Goal: Task Accomplishment & Management: Manage account settings

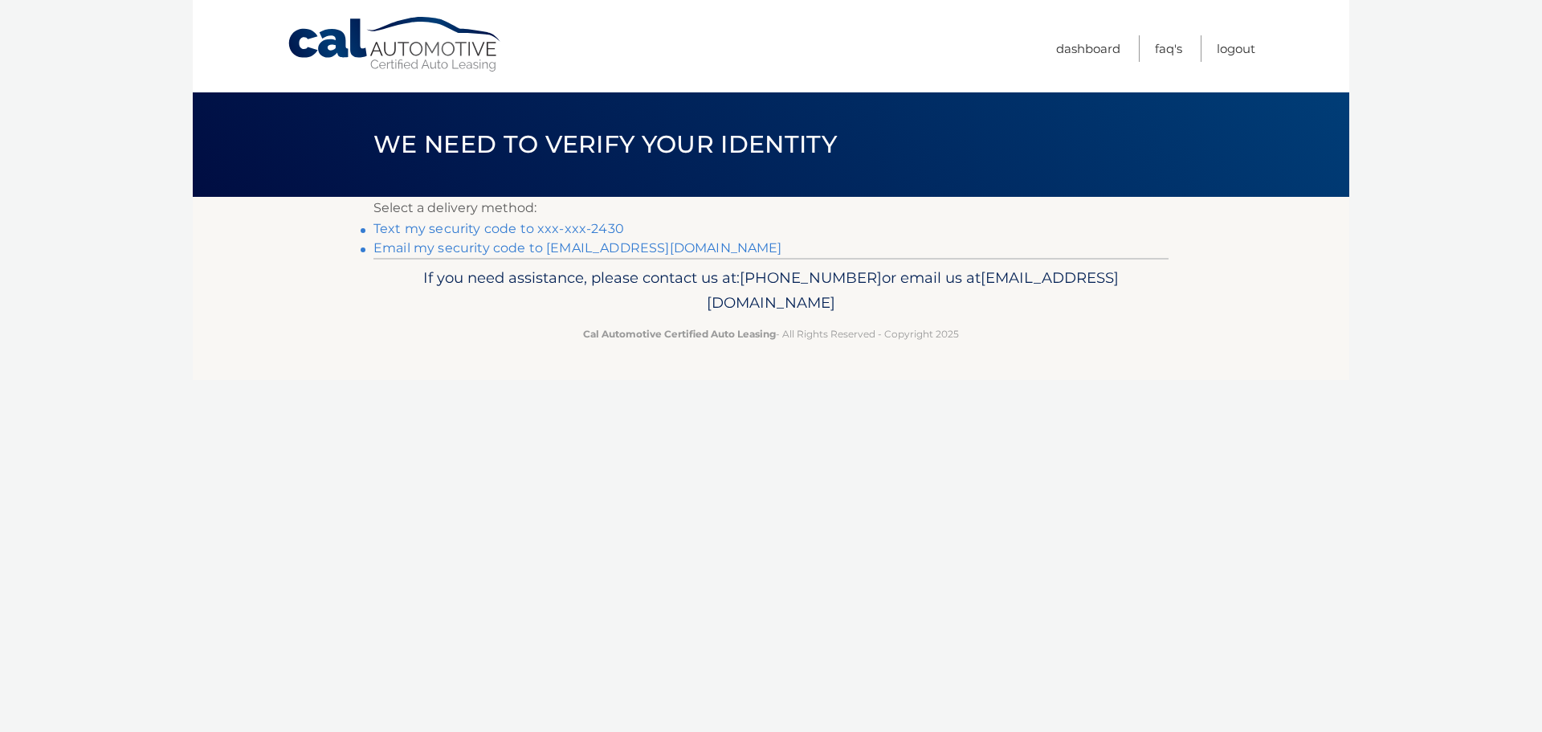
click at [456, 251] on link "Email my security code to c********@verizon.net" at bounding box center [577, 247] width 409 height 15
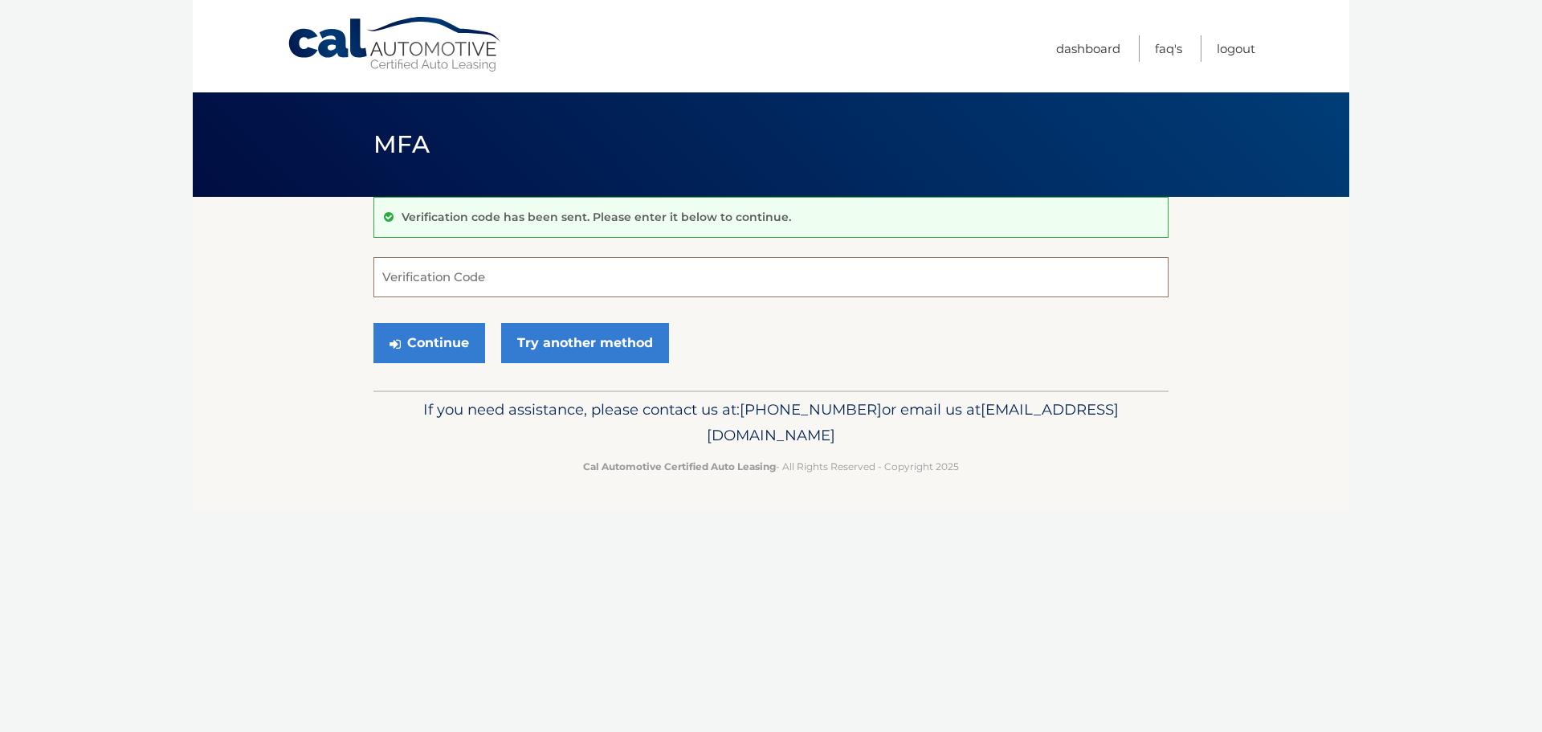
click at [466, 279] on input "Verification Code" at bounding box center [770, 277] width 795 height 40
type input "989559"
click at [449, 333] on button "Continue" at bounding box center [429, 343] width 112 height 40
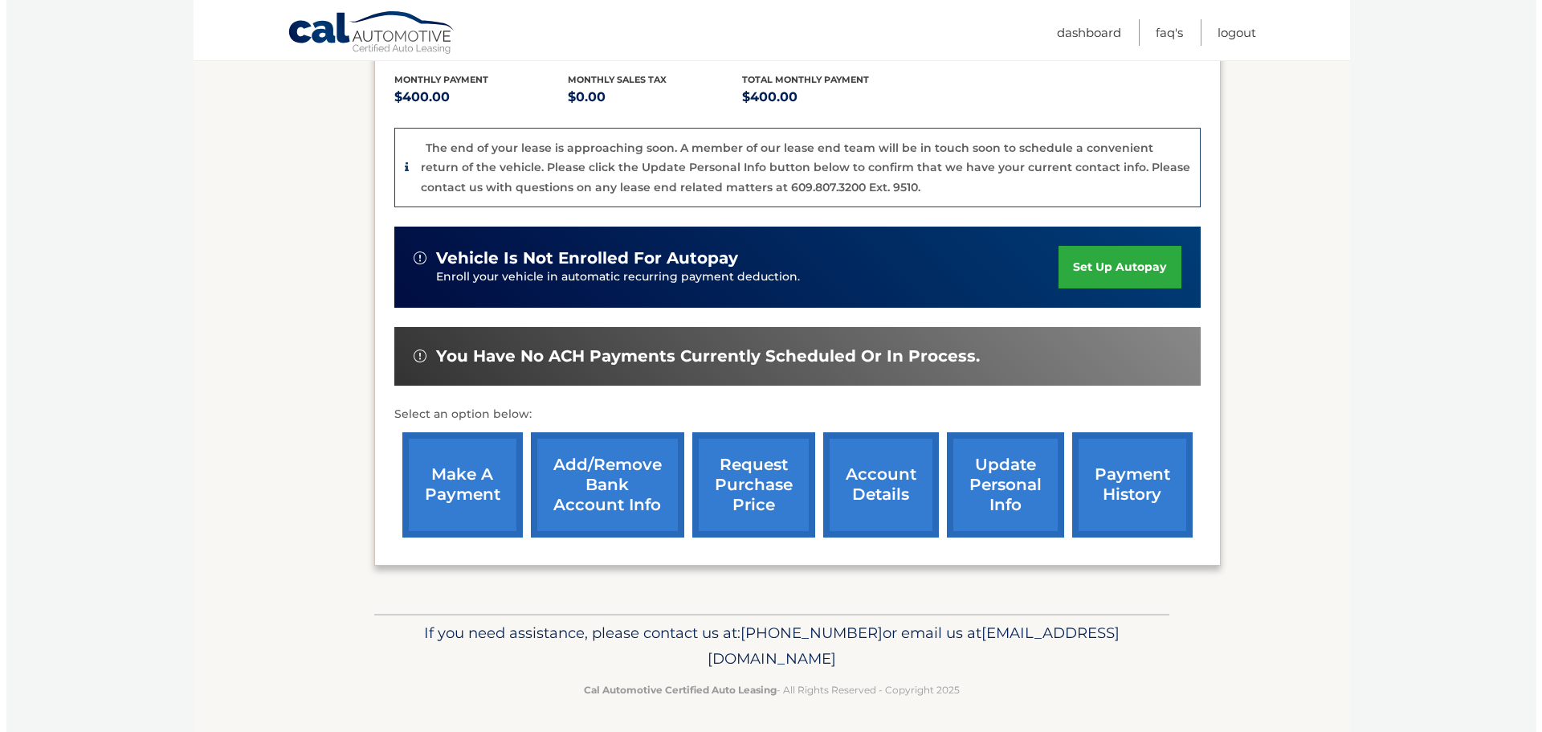
scroll to position [341, 0]
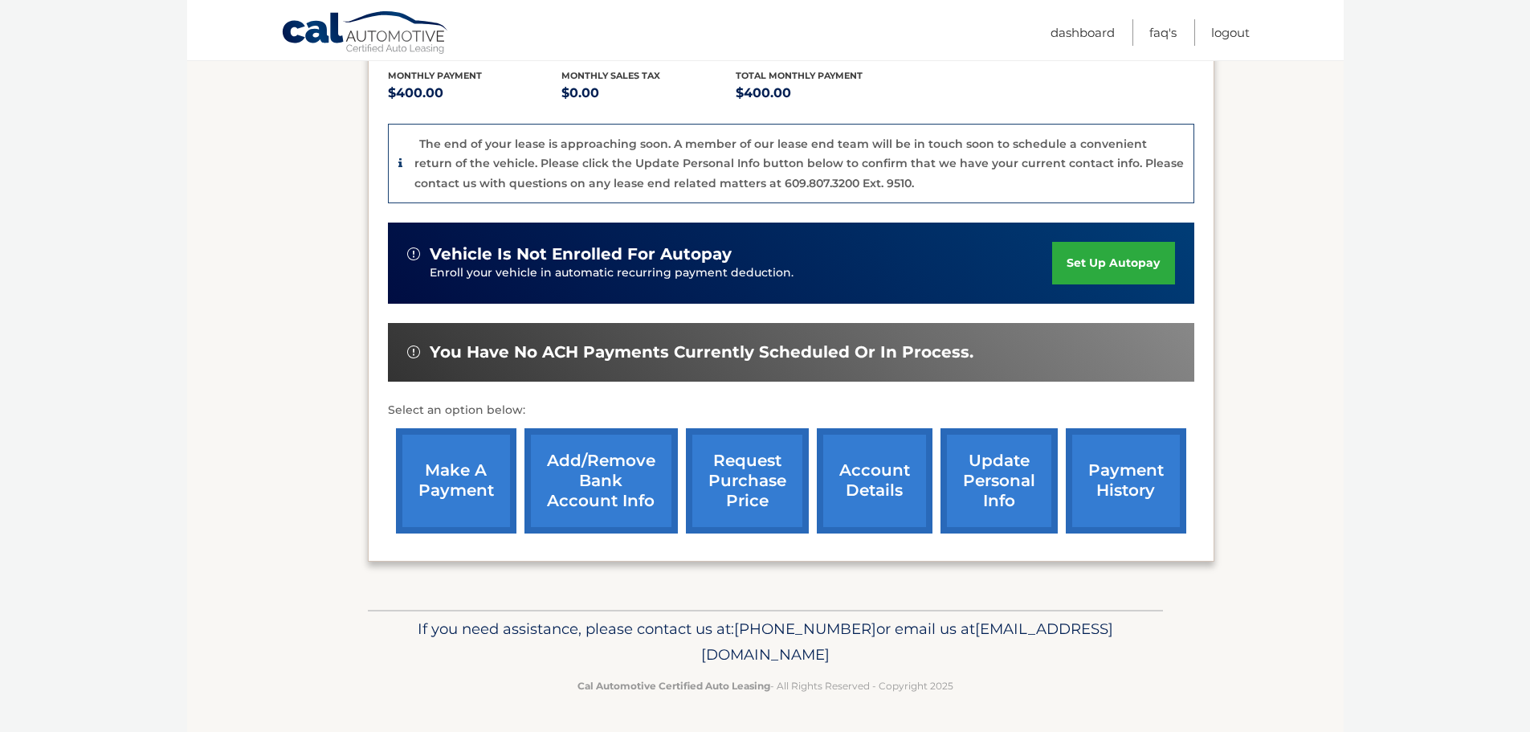
click at [739, 477] on link "request purchase price" at bounding box center [747, 480] width 123 height 105
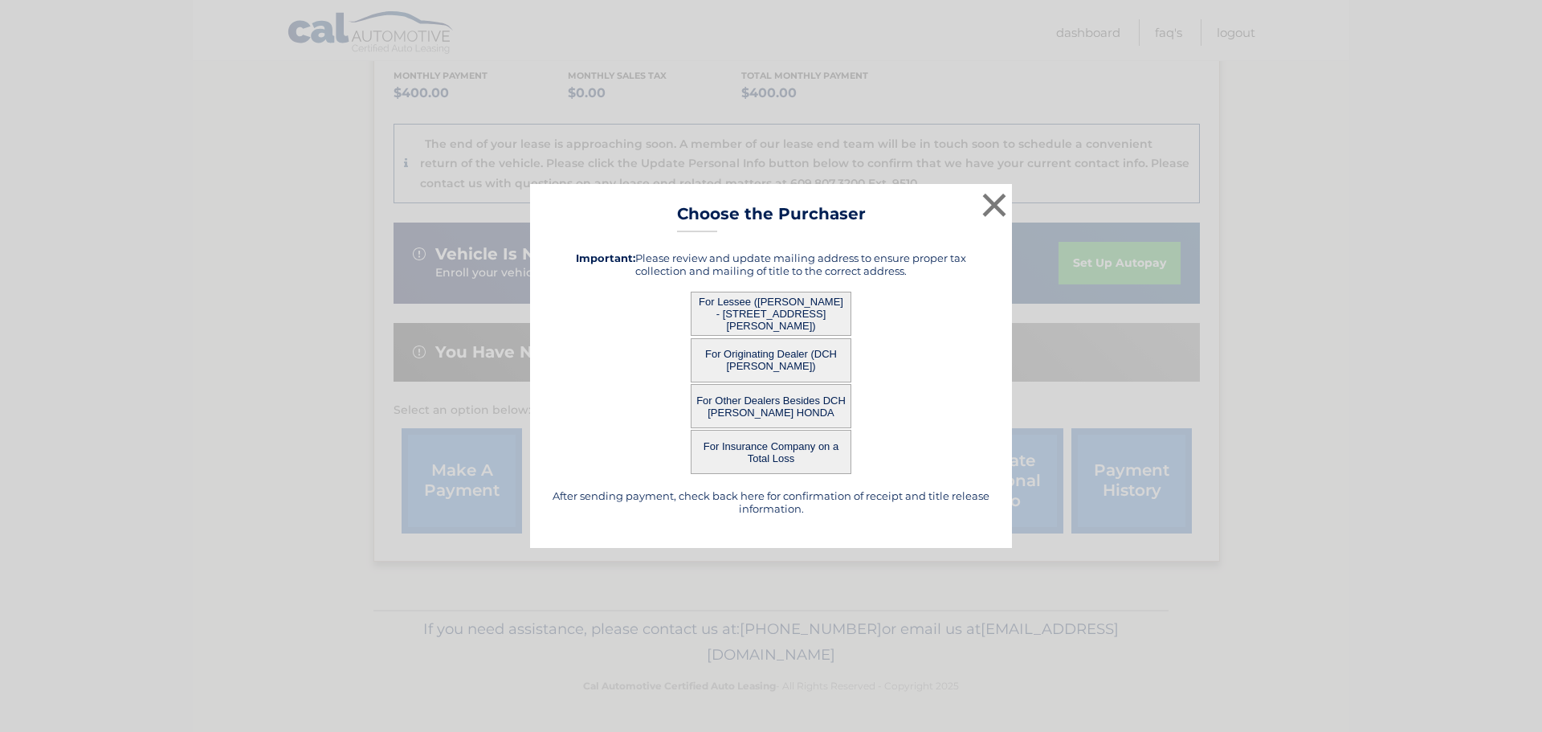
click at [773, 406] on button "For Other Dealers Besides DCH [PERSON_NAME] HONDA" at bounding box center [771, 406] width 161 height 44
click at [749, 403] on div "× Choose the Purchaser After sending payment, check back here for confirmation …" at bounding box center [771, 366] width 482 height 364
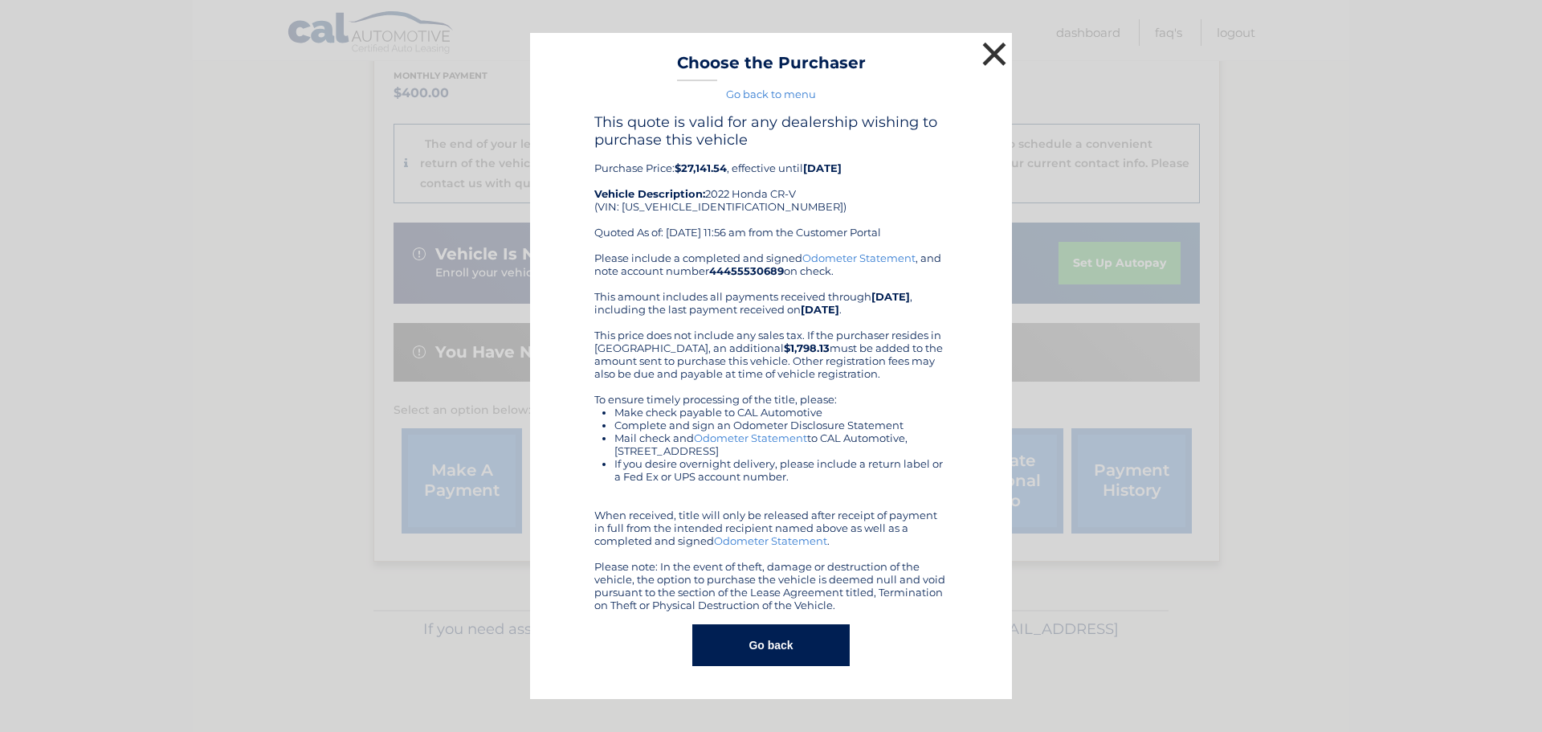
click at [991, 54] on button "×" at bounding box center [994, 54] width 32 height 32
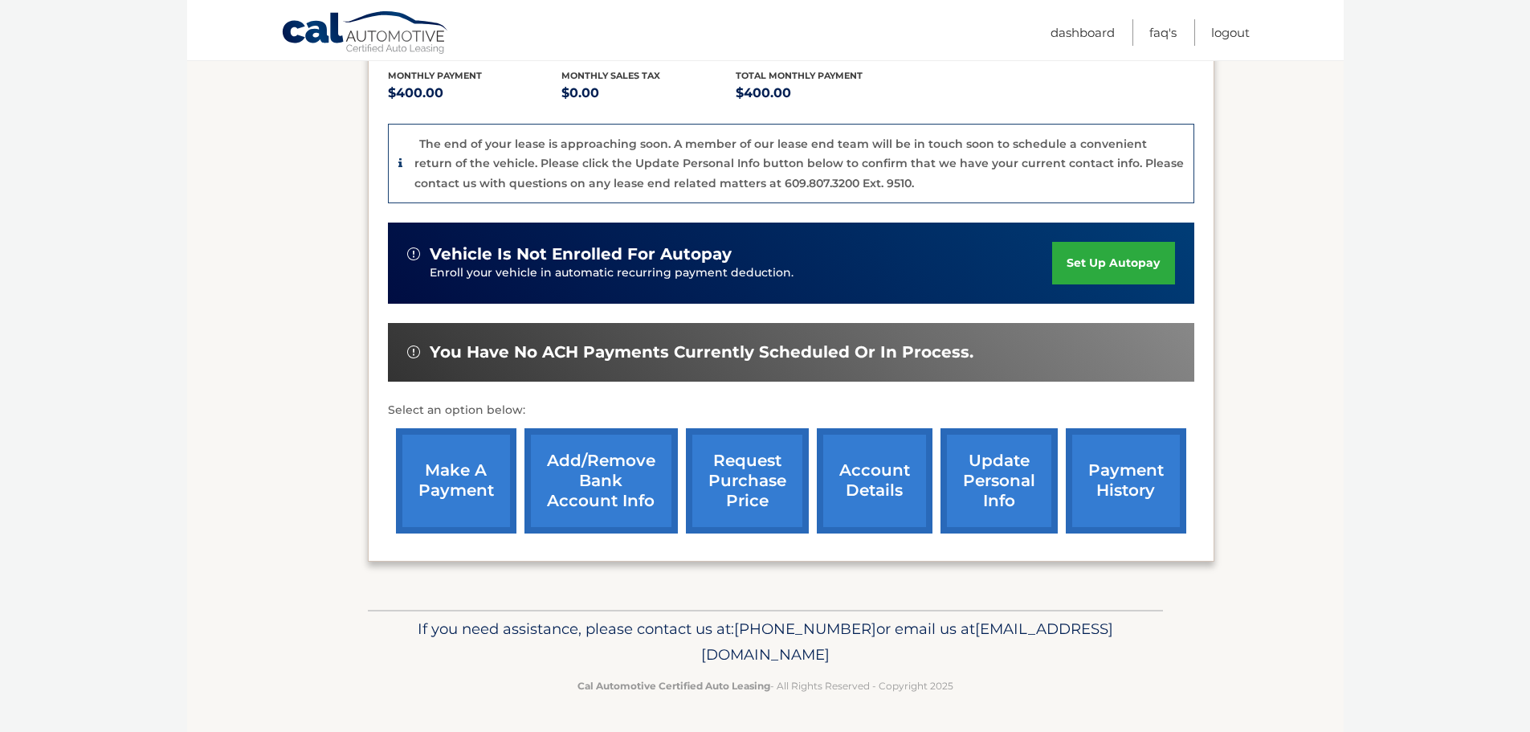
click at [757, 479] on link "request purchase price" at bounding box center [747, 480] width 123 height 105
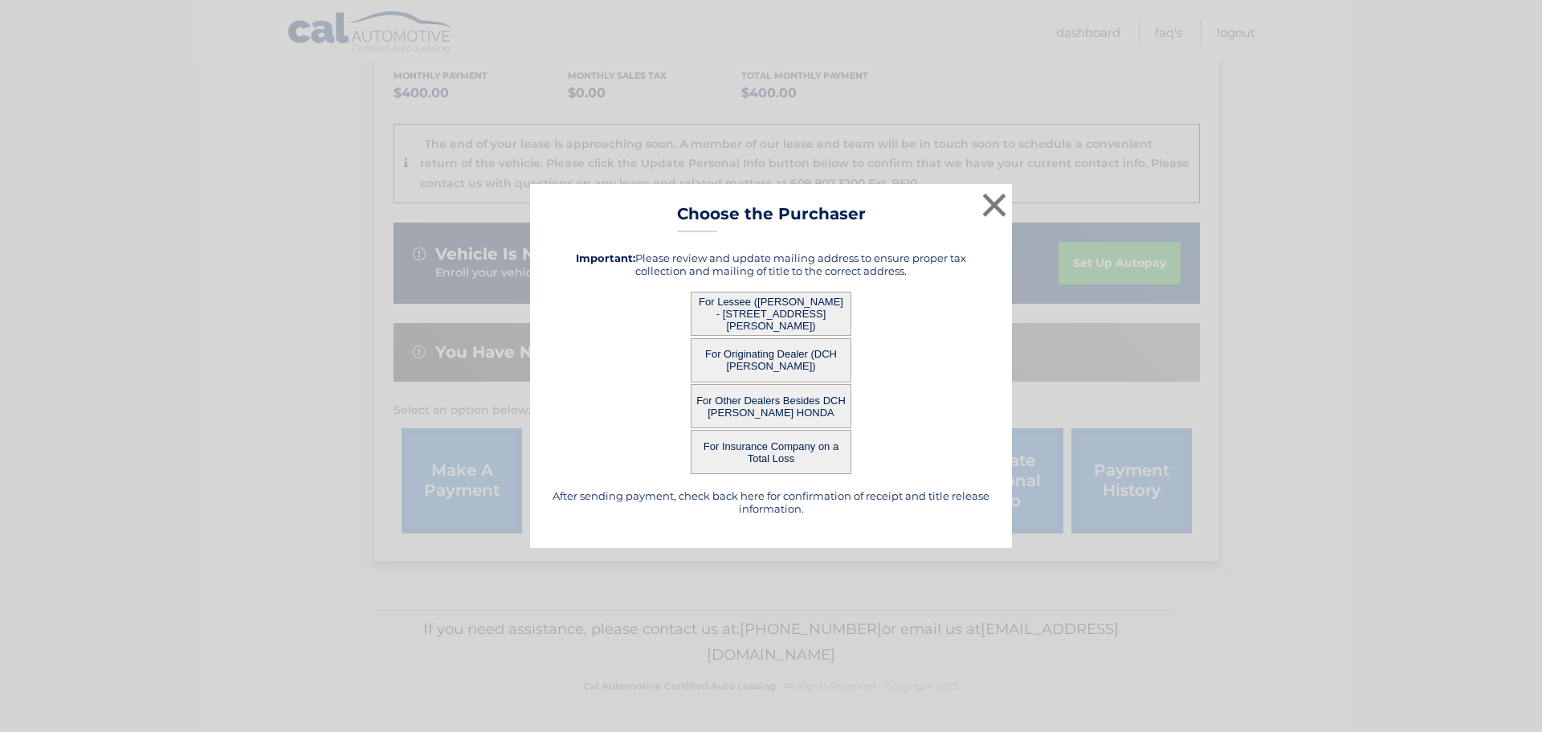
click at [744, 312] on button "For Lessee ([PERSON_NAME] - [STREET_ADDRESS][PERSON_NAME])" at bounding box center [771, 314] width 161 height 44
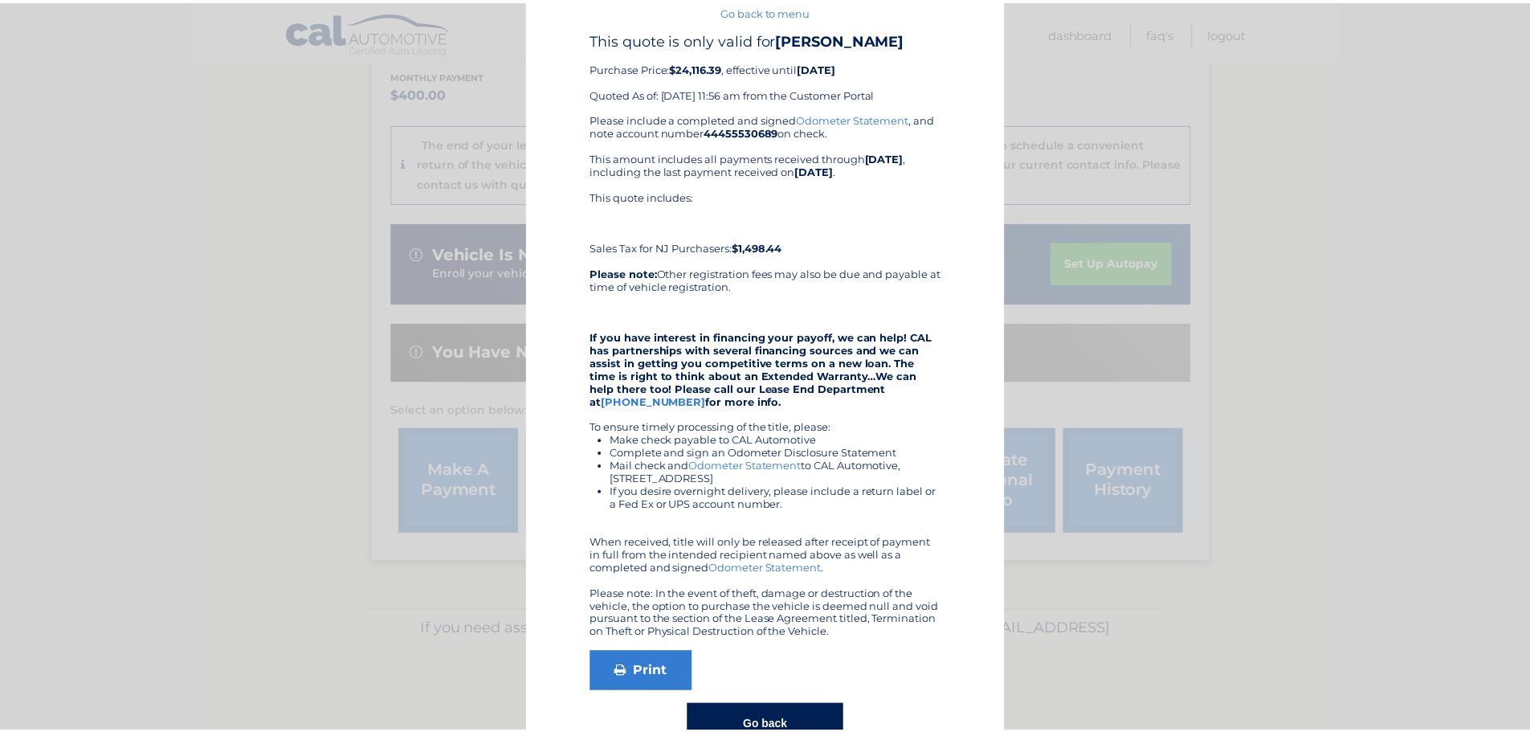
scroll to position [0, 0]
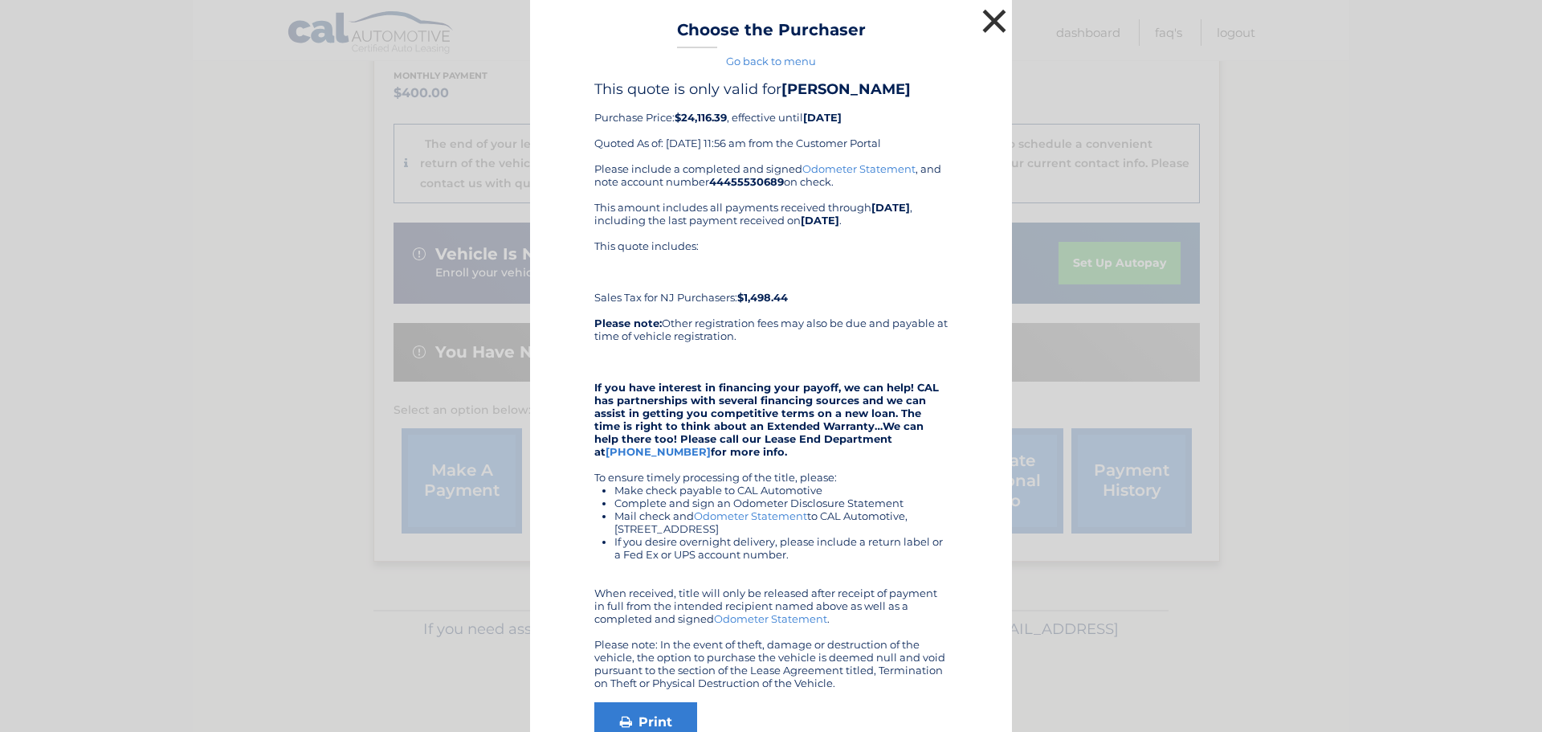
click at [983, 21] on button "×" at bounding box center [994, 21] width 32 height 32
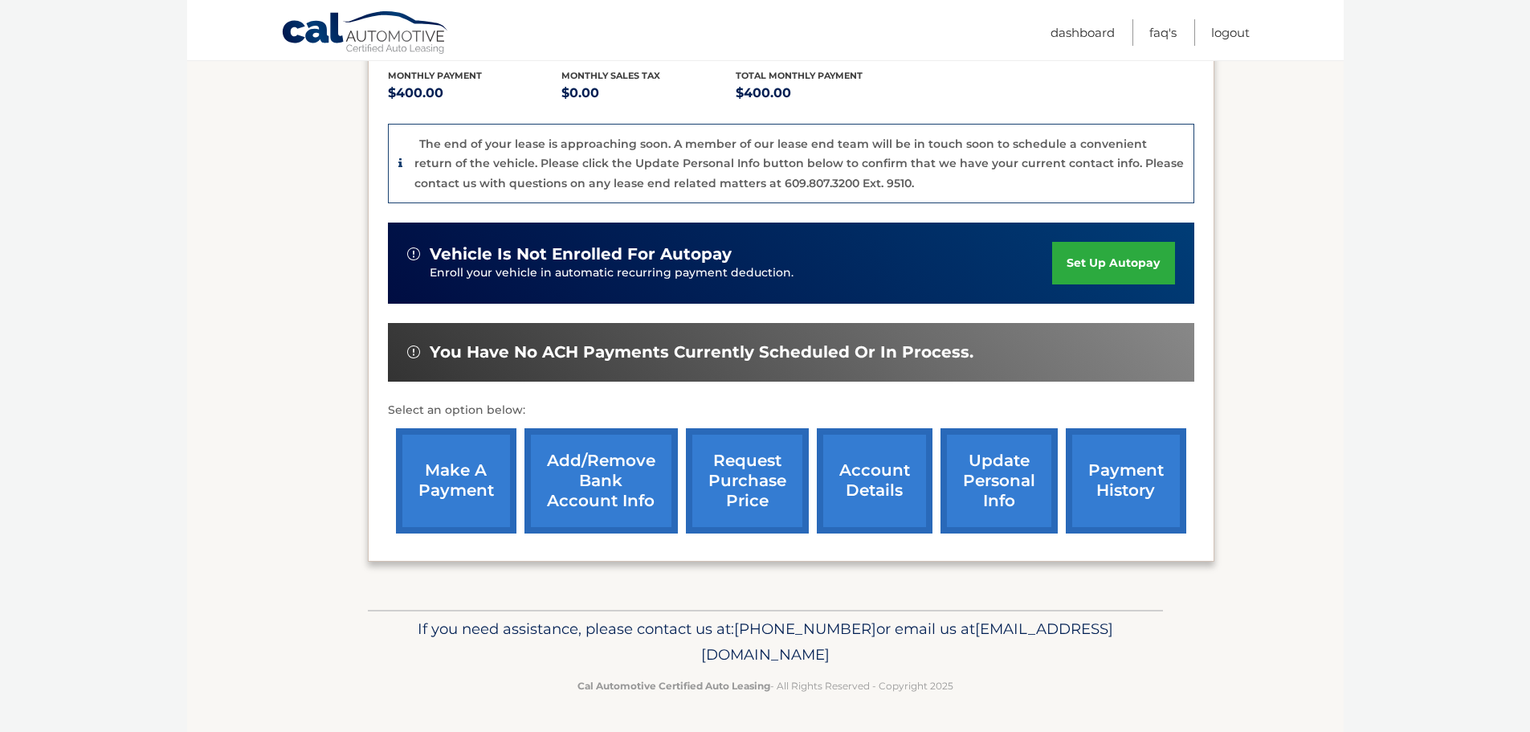
click at [852, 488] on link "account details" at bounding box center [875, 480] width 116 height 105
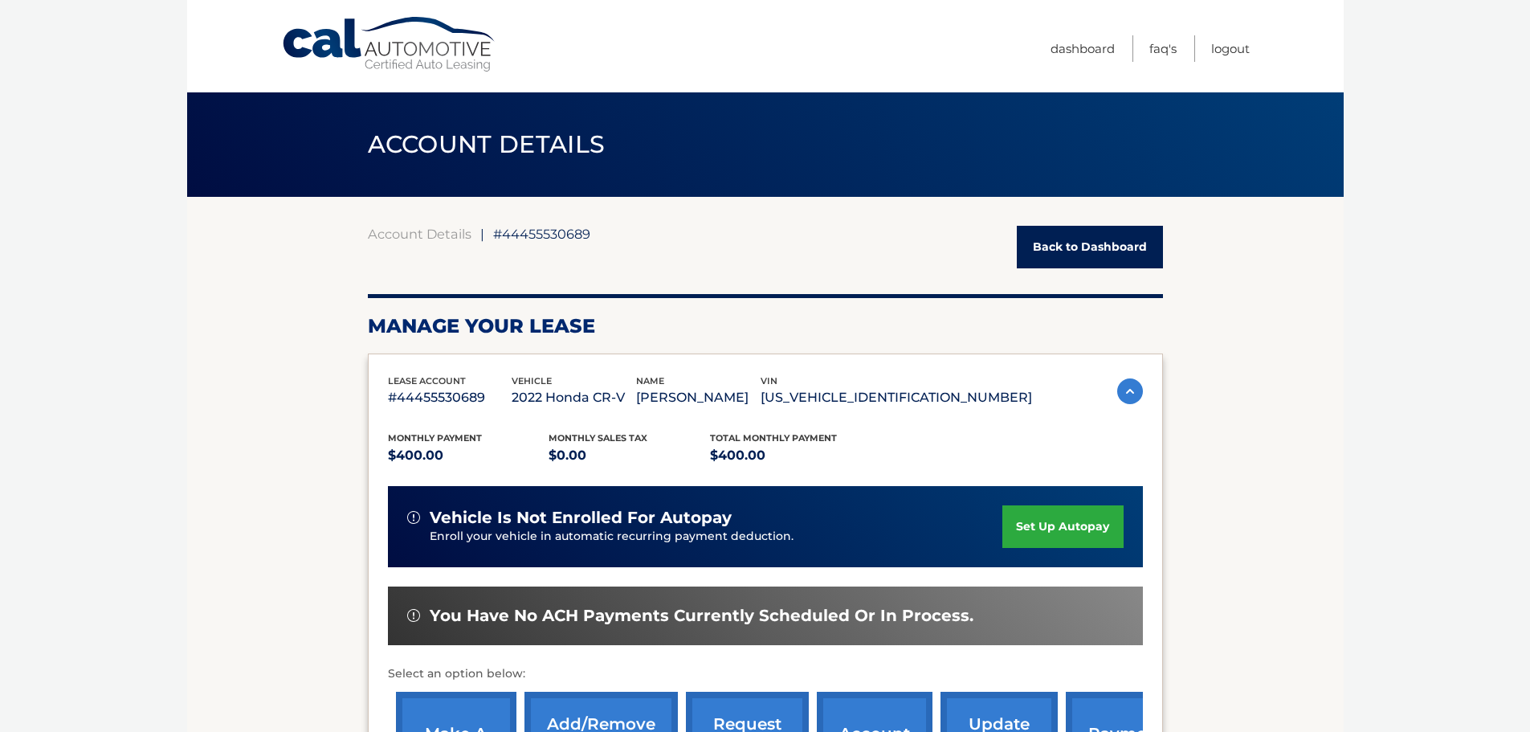
click at [404, 405] on p "#44455530689" at bounding box center [450, 397] width 124 height 22
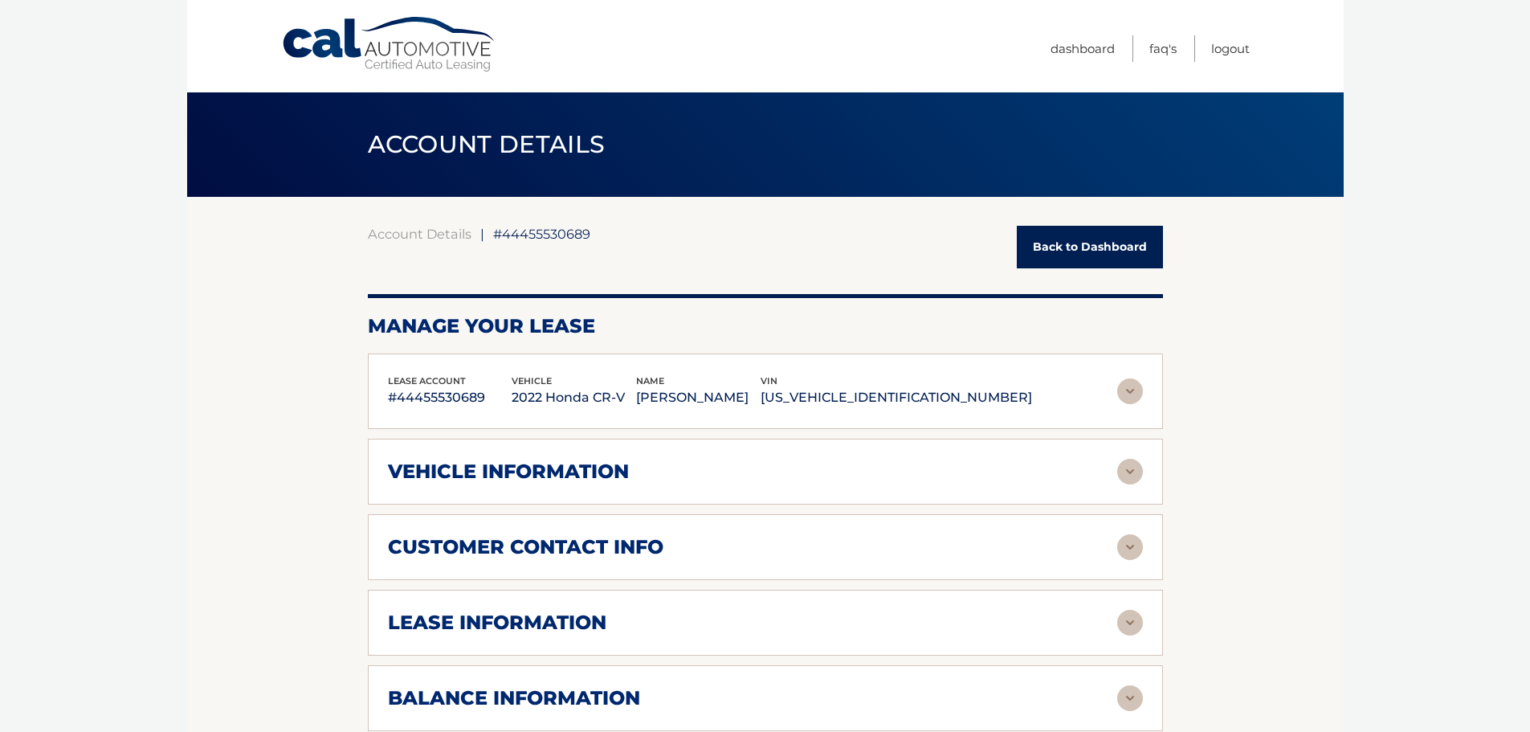
click at [406, 398] on p "#44455530689" at bounding box center [450, 397] width 124 height 22
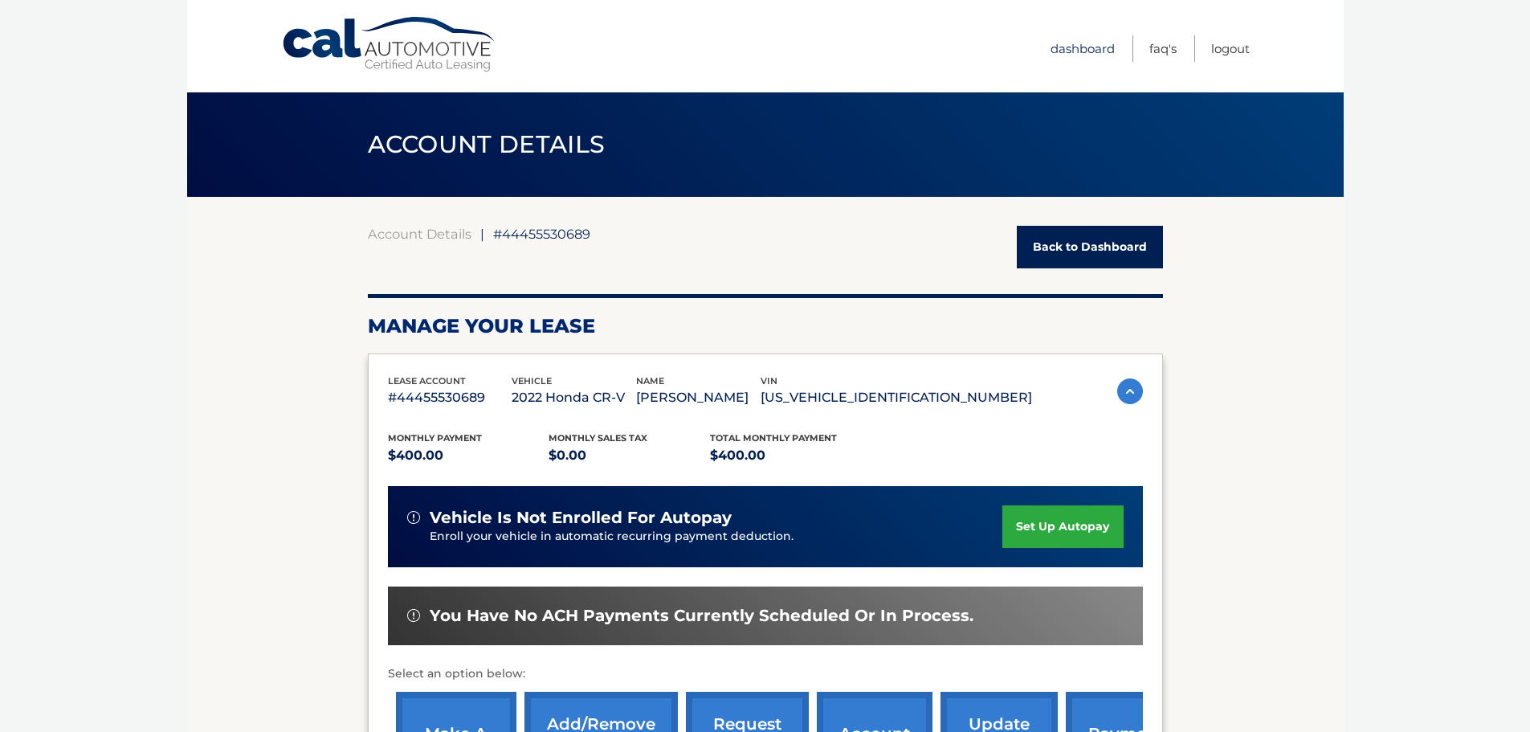
click at [1098, 49] on link "Dashboard" at bounding box center [1083, 48] width 64 height 27
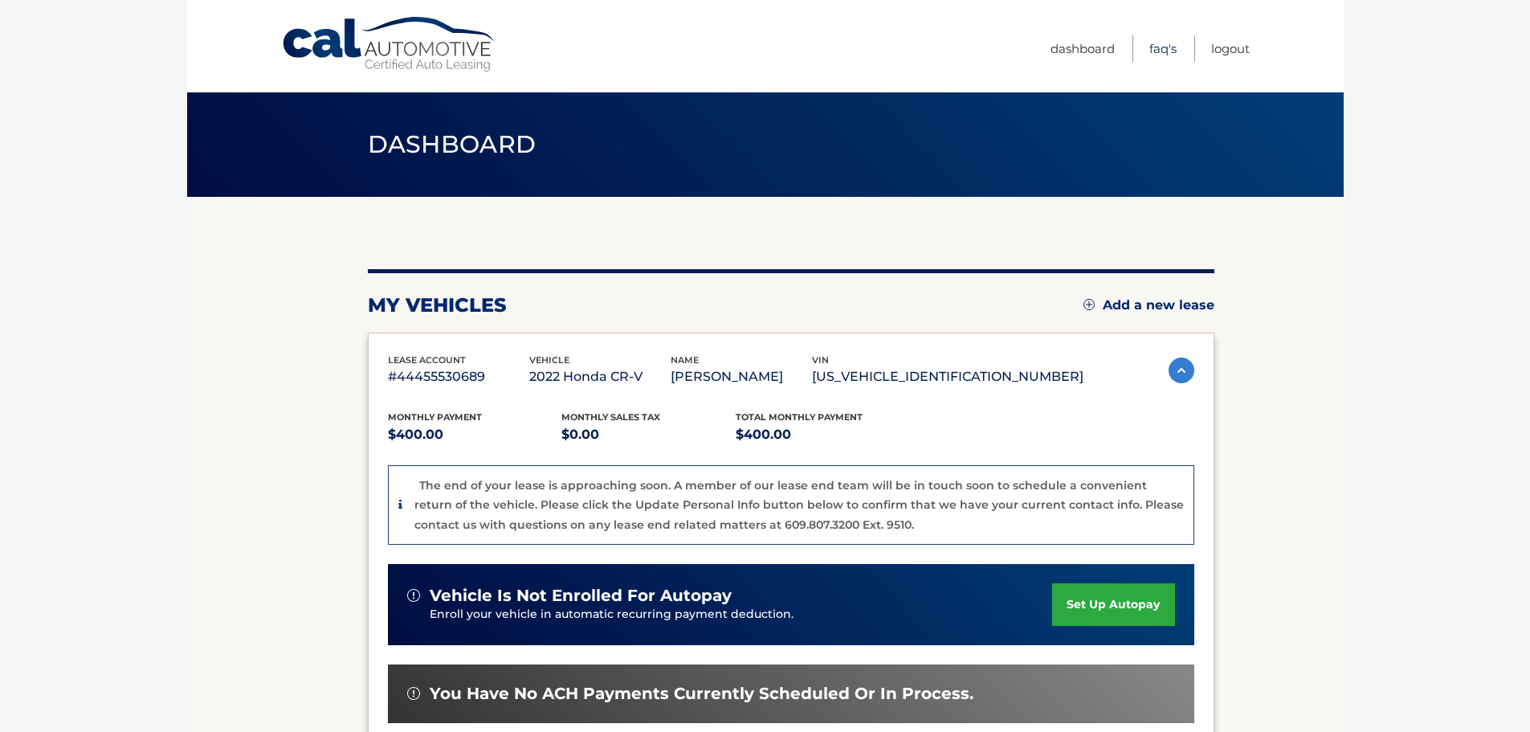
click at [1165, 51] on link "FAQ's" at bounding box center [1162, 48] width 27 height 27
click at [1218, 51] on link "Logout" at bounding box center [1230, 48] width 39 height 27
